Goal: Transaction & Acquisition: Purchase product/service

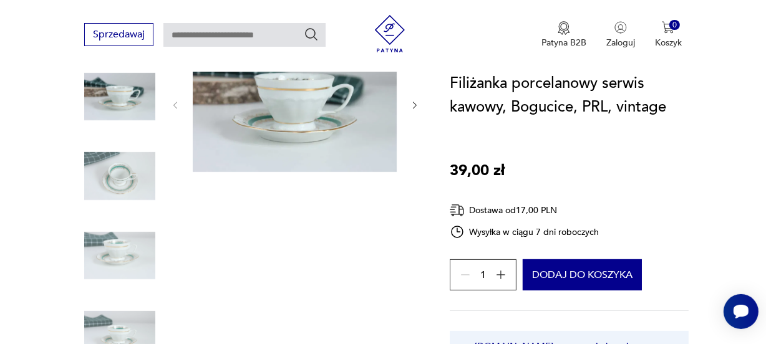
scroll to position [283, 0]
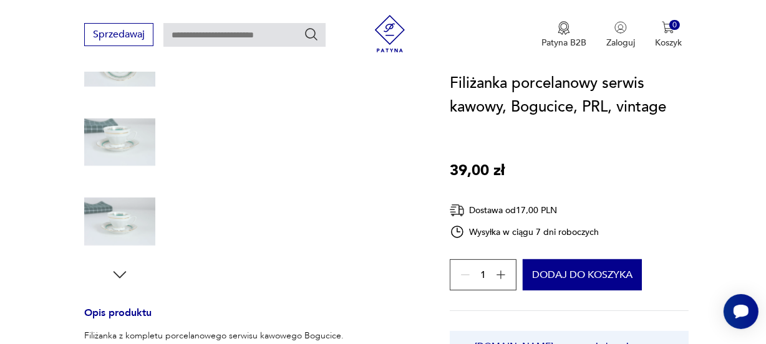
click at [117, 143] on img at bounding box center [119, 142] width 71 height 71
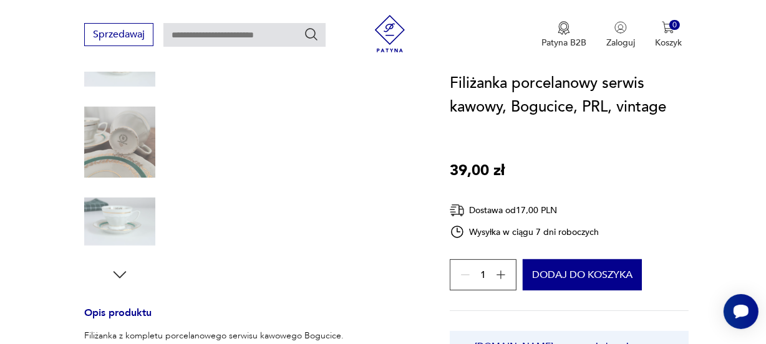
click at [105, 147] on img at bounding box center [119, 142] width 71 height 71
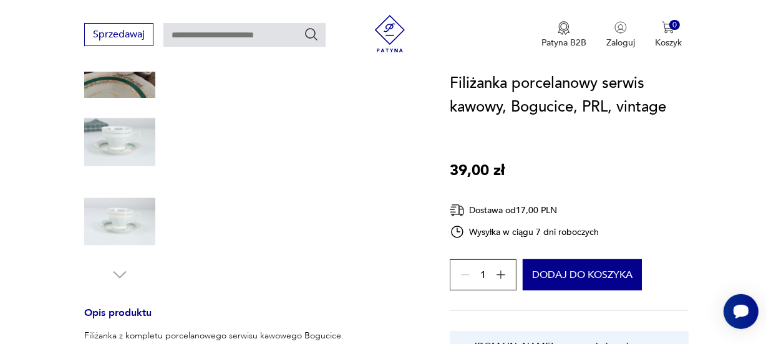
scroll to position [113, 0]
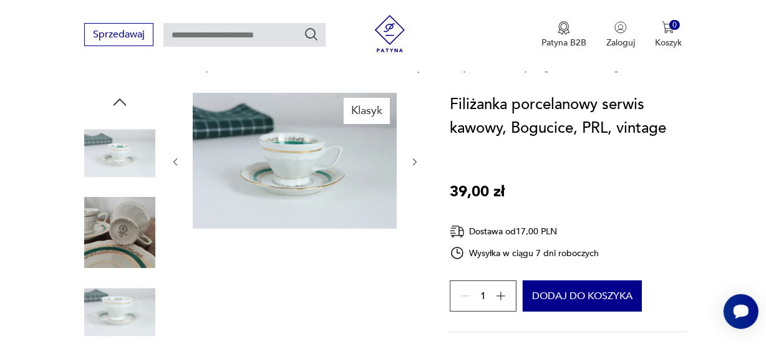
click at [125, 242] on img at bounding box center [119, 233] width 71 height 71
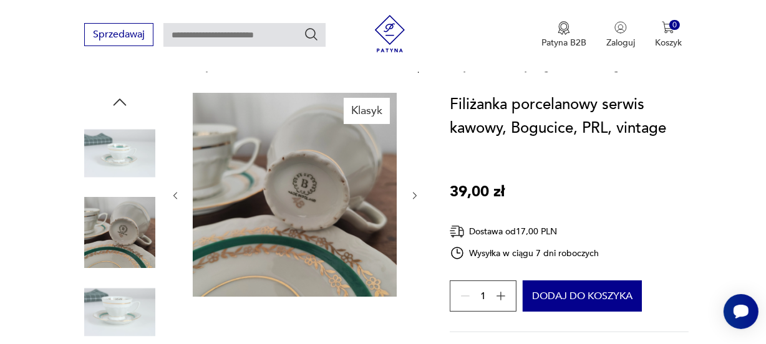
click at [315, 198] on img at bounding box center [295, 195] width 204 height 204
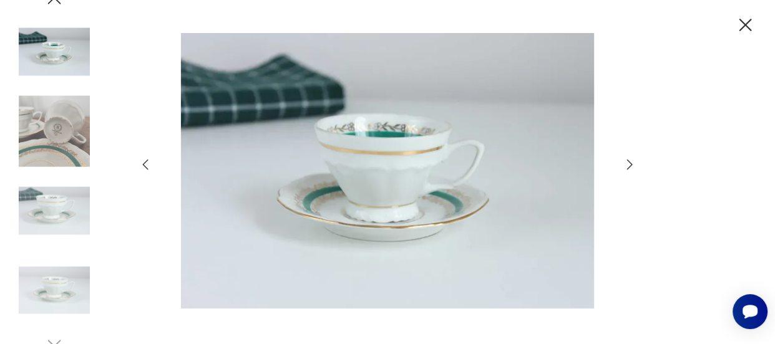
click at [635, 162] on icon "button" at bounding box center [629, 164] width 15 height 15
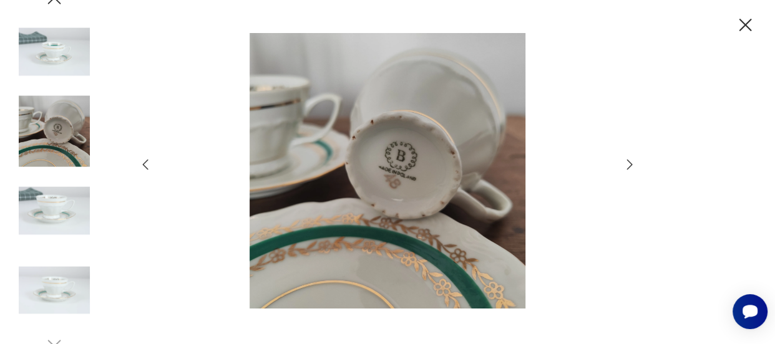
click at [743, 24] on icon "button" at bounding box center [745, 25] width 22 height 22
